Goal: Information Seeking & Learning: Learn about a topic

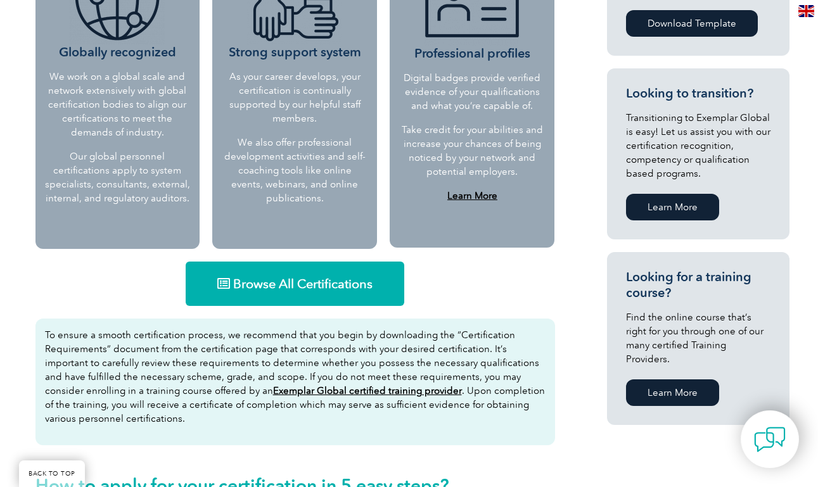
scroll to position [668, 0]
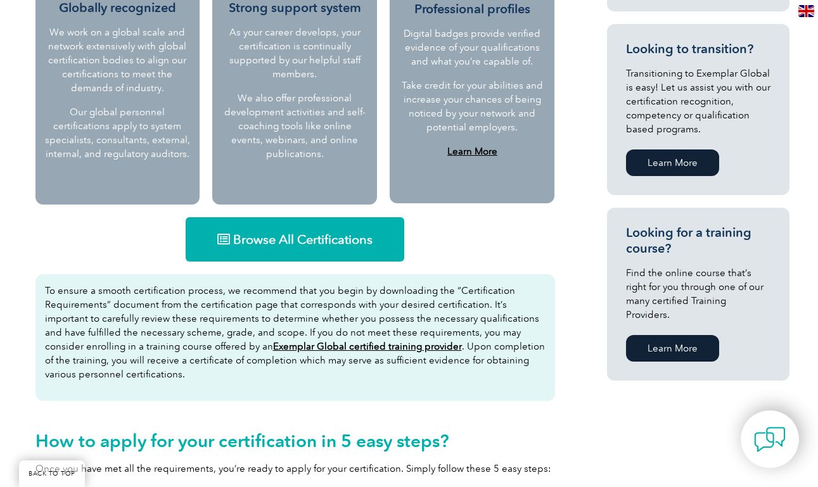
click at [286, 245] on span "Browse All Certifications" at bounding box center [302, 239] width 139 height 13
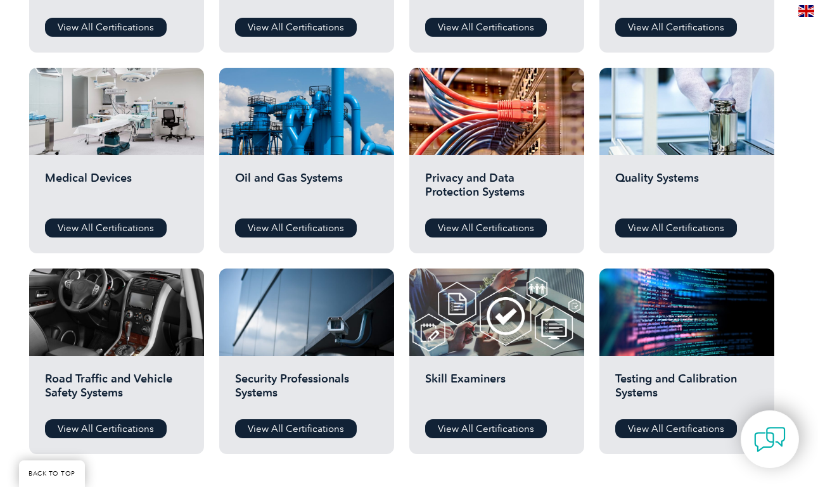
scroll to position [878, 0]
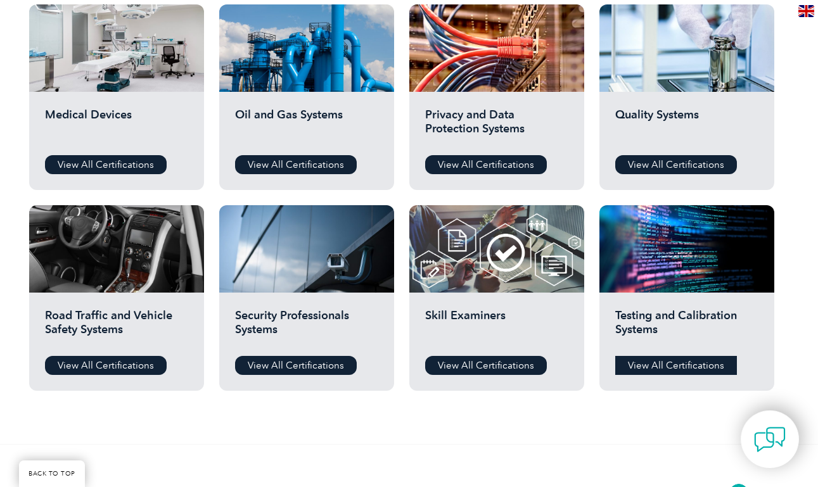
click at [652, 364] on link "View All Certifications" at bounding box center [676, 365] width 122 height 19
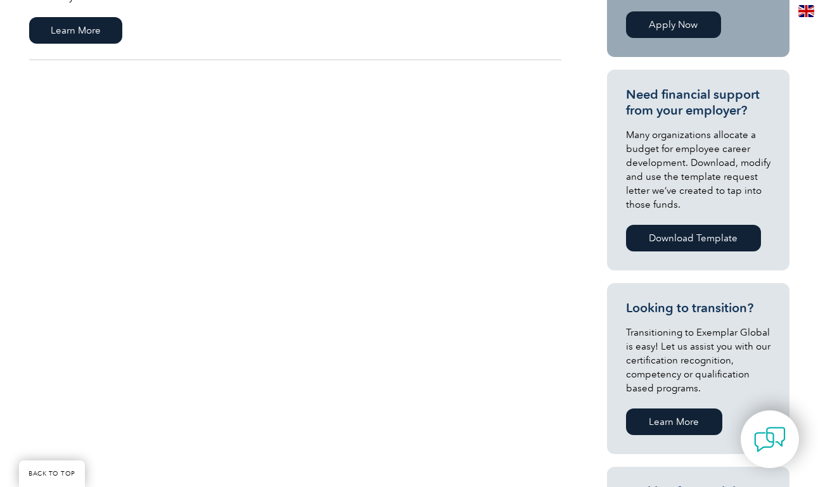
scroll to position [272, 0]
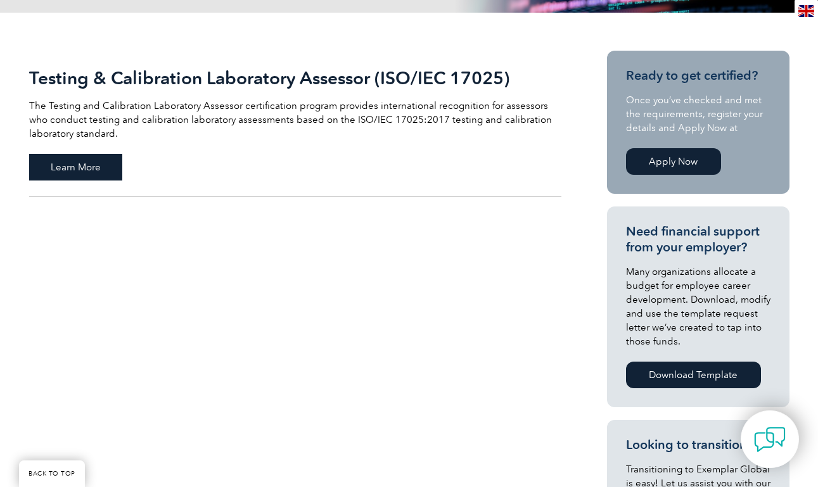
click at [95, 174] on span "Learn More" at bounding box center [75, 167] width 93 height 27
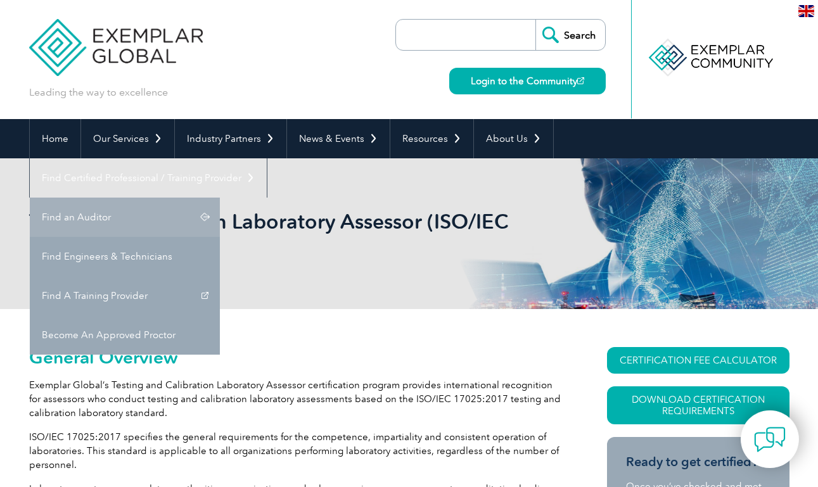
click at [220, 198] on link "Find an Auditor" at bounding box center [125, 217] width 190 height 39
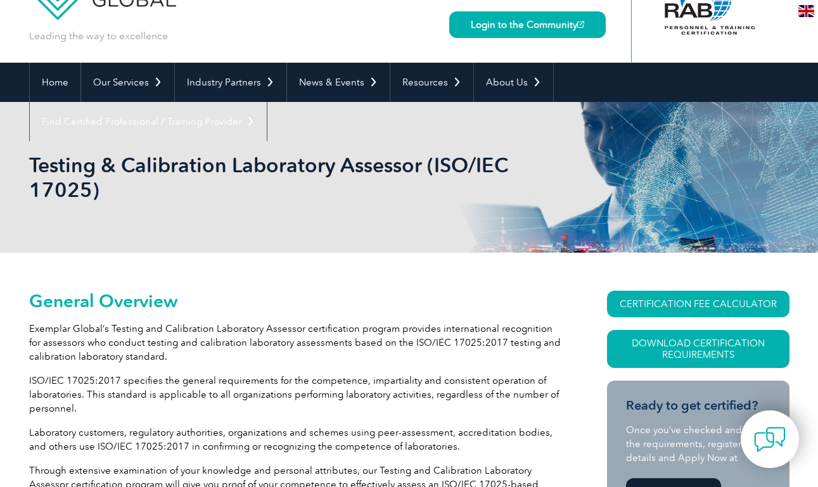
scroll to position [57, 0]
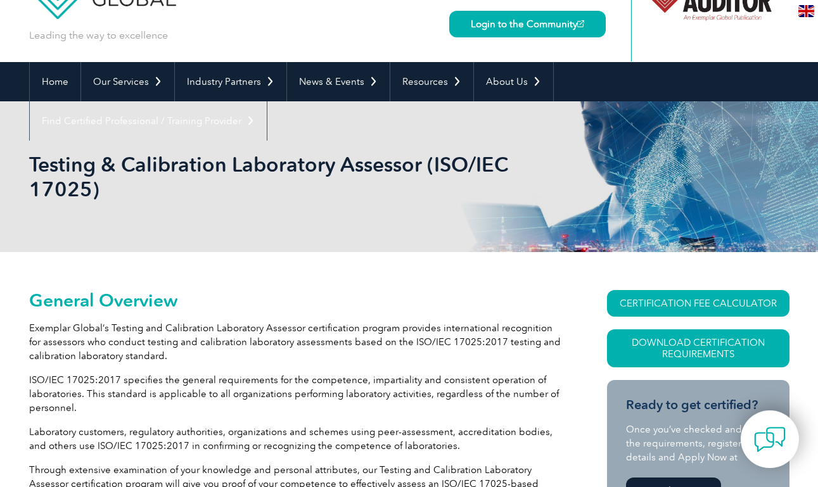
click at [75, 378] on p "ISO/IEC 17025:2017 specifies the general requirements for the competence, impar…" at bounding box center [295, 394] width 532 height 42
click at [47, 383] on p "ISO/IEC 17025:2017 specifies the general requirements for the competence, impar…" at bounding box center [295, 394] width 532 height 42
drag, startPoint x: 29, startPoint y: 381, endPoint x: 117, endPoint y: 380, distance: 88.1
click at [117, 380] on p "ISO/IEC 17025:2017 specifies the general requirements for the competence, impar…" at bounding box center [295, 394] width 532 height 42
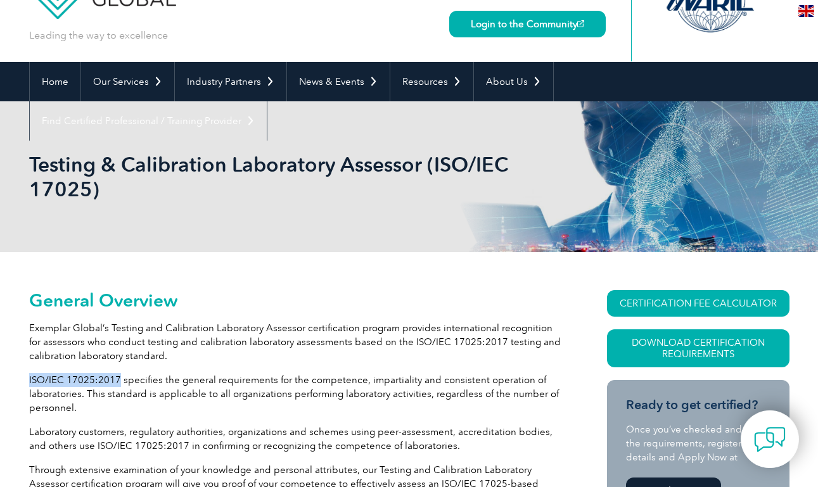
copy p "ISO/IEC 17025:2017"
